Goal: Task Accomplishment & Management: Use online tool/utility

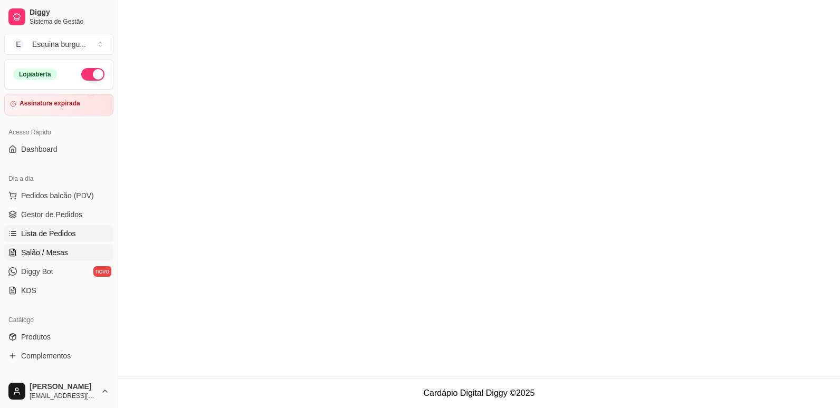
click at [60, 256] on span "Salão / Mesas" at bounding box center [44, 252] width 47 height 11
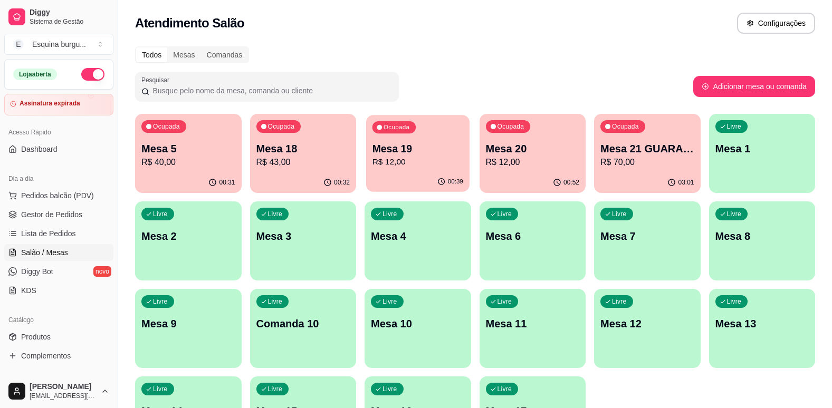
click at [407, 152] on p "Mesa 19" at bounding box center [417, 149] width 91 height 14
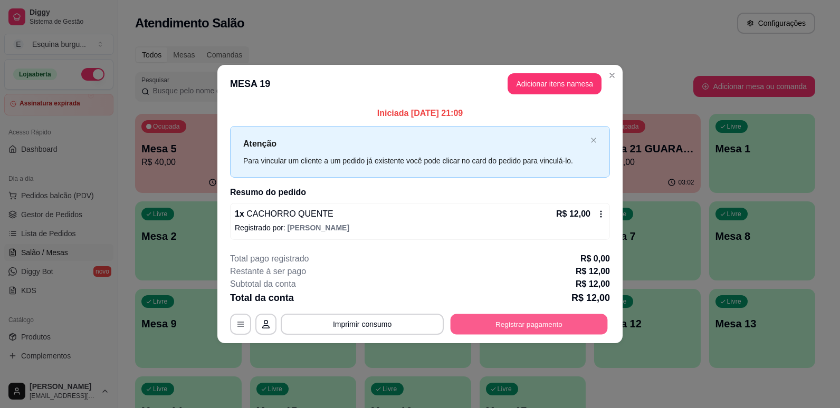
click at [507, 327] on button "Registrar pagamento" at bounding box center [528, 324] width 157 height 21
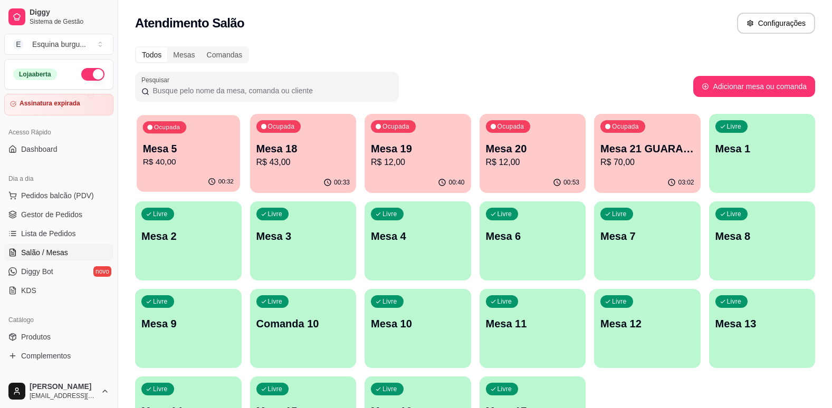
click at [192, 167] on p "R$ 40,00" at bounding box center [188, 162] width 91 height 12
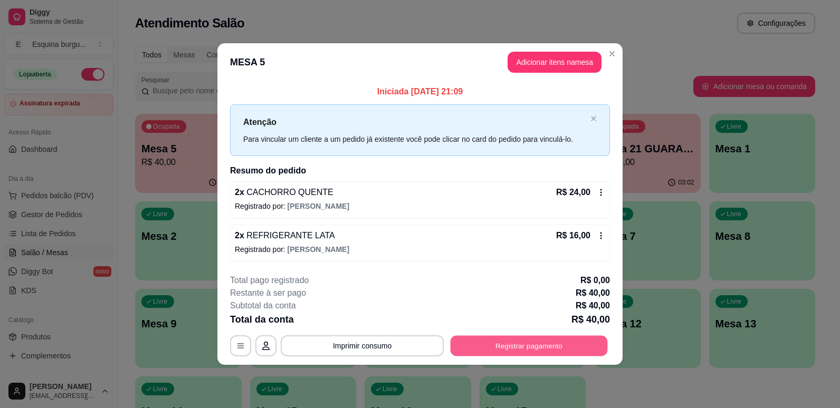
click at [500, 343] on button "Registrar pagamento" at bounding box center [528, 345] width 157 height 21
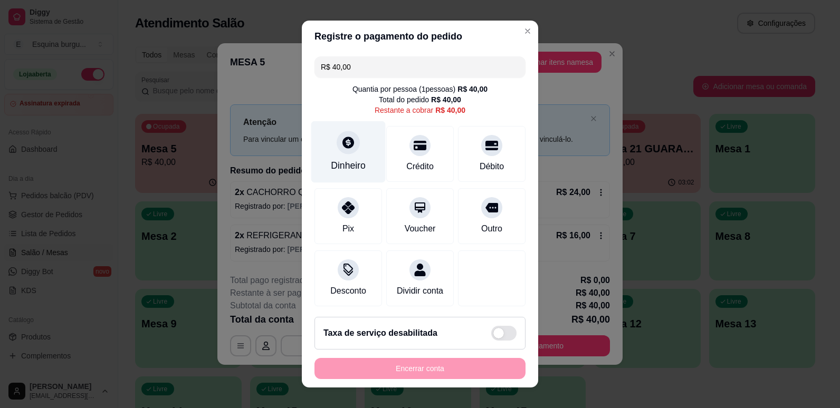
click at [319, 161] on div "Dinheiro" at bounding box center [348, 152] width 74 height 62
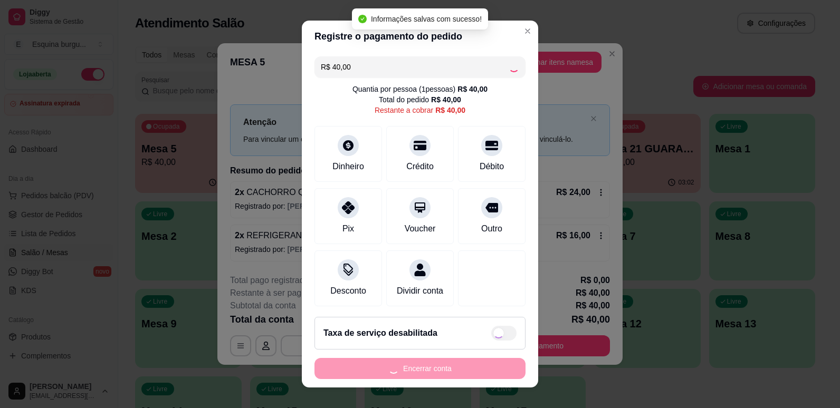
type input "R$ 0,00"
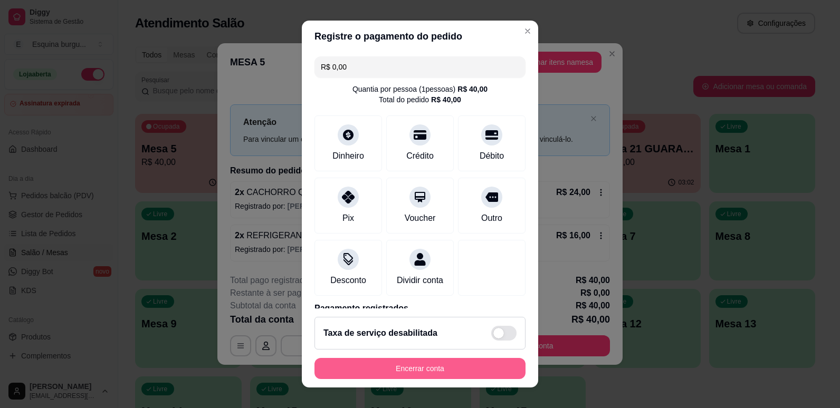
click at [483, 361] on button "Encerrar conta" at bounding box center [419, 368] width 211 height 21
